Goal: Submit feedback/report problem

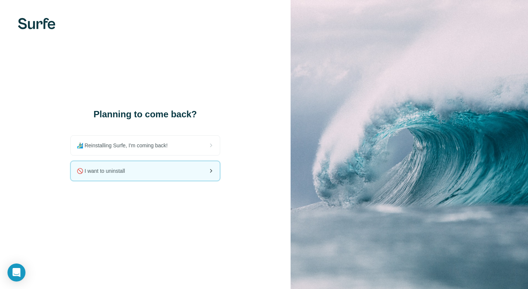
click at [209, 166] on icon at bounding box center [210, 170] width 9 height 9
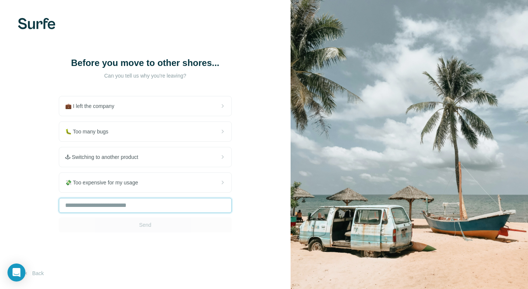
click at [160, 209] on input "text" at bounding box center [145, 205] width 173 height 15
type input "***"
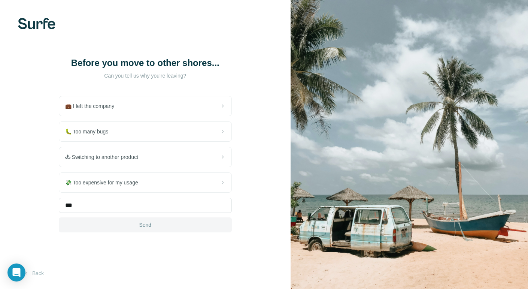
click at [169, 225] on button "Send" at bounding box center [145, 224] width 173 height 15
